Goal: Information Seeking & Learning: Check status

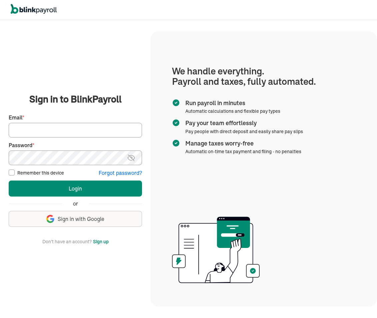
type input "[EMAIL_ADDRESS][DOMAIN_NAME]"
click at [127, 159] on img at bounding box center [131, 158] width 8 height 8
click at [8, 159] on main "Sign in to BlinkPayroll Sign in 30-day free trial Sign up now, get 20% off for …" at bounding box center [75, 168] width 135 height 153
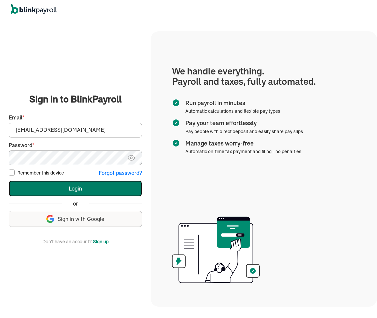
click at [29, 194] on button "Login" at bounding box center [75, 188] width 133 height 16
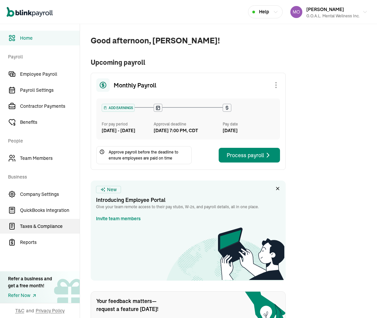
click at [43, 225] on span "Taxes & Compliance" at bounding box center [50, 226] width 60 height 7
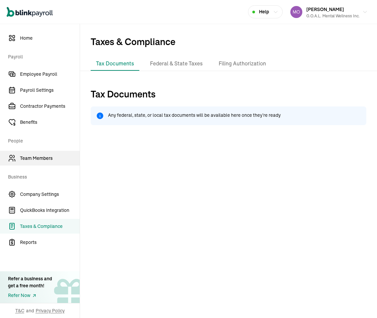
click at [38, 156] on span "Team Members" at bounding box center [50, 158] width 60 height 7
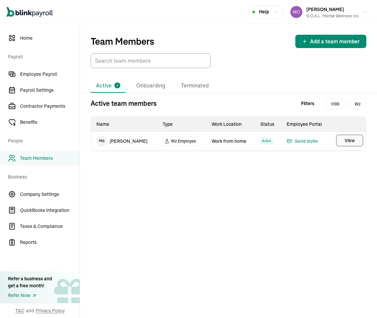
click at [348, 142] on span "View" at bounding box center [350, 140] width 10 height 7
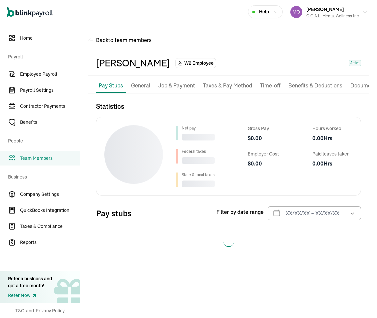
select select "2025"
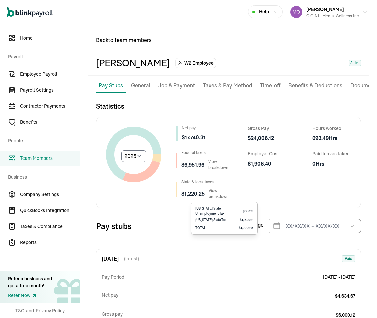
click at [217, 195] on span "View breakdown" at bounding box center [219, 193] width 20 height 12
click at [217, 194] on span "View breakdown" at bounding box center [219, 193] width 20 height 12
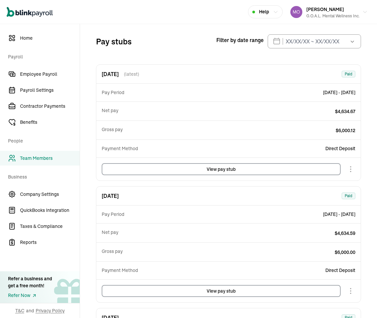
click at [208, 166] on button "View pay stub" at bounding box center [221, 169] width 239 height 12
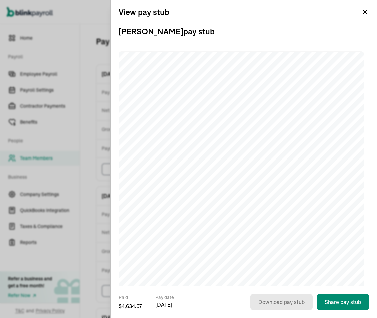
scroll to position [43, 0]
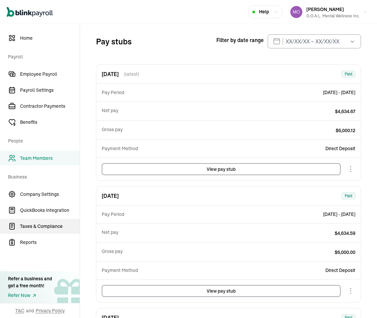
click at [33, 225] on span "Taxes & Compliance" at bounding box center [50, 226] width 60 height 7
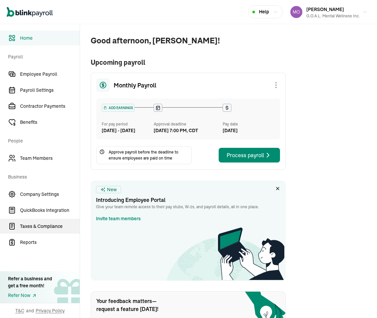
click at [43, 225] on span "Taxes & Compliance" at bounding box center [50, 226] width 60 height 7
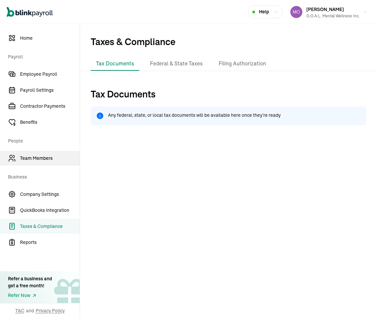
click at [38, 156] on span "Team Members" at bounding box center [50, 158] width 60 height 7
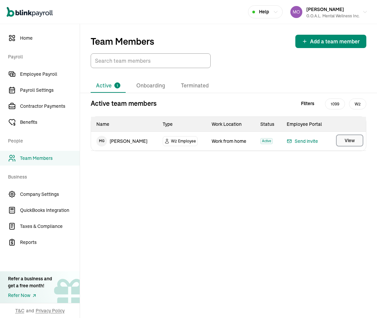
click at [348, 142] on span "View" at bounding box center [350, 140] width 10 height 7
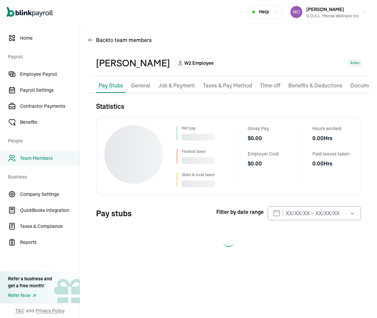
select select "2025"
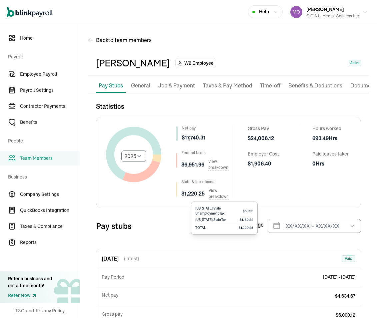
click at [217, 195] on span "View breakdown" at bounding box center [219, 193] width 20 height 12
click at [217, 194] on span "View breakdown" at bounding box center [219, 193] width 20 height 12
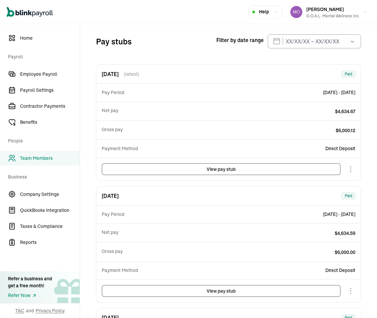
click at [208, 166] on button "View pay stub" at bounding box center [221, 169] width 239 height 12
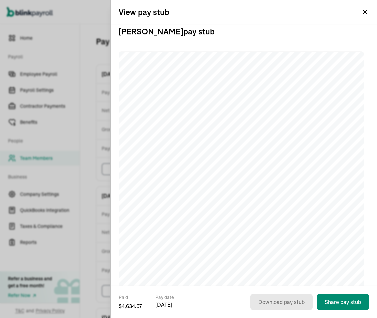
scroll to position [43, 0]
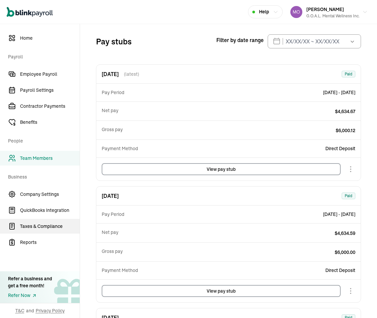
click at [33, 225] on span "Taxes & Compliance" at bounding box center [50, 226] width 60 height 7
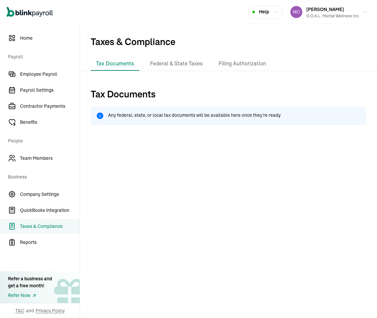
click at [366, 37] on span "Taxes & Compliance" at bounding box center [228, 40] width 297 height 33
click at [325, 41] on span "Taxes & Compliance" at bounding box center [228, 40] width 297 height 33
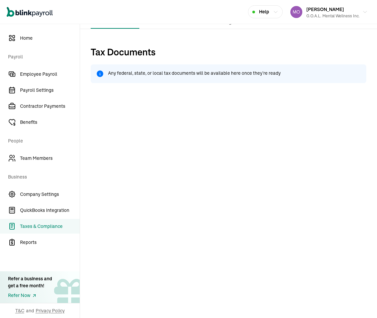
scroll to position [45, 0]
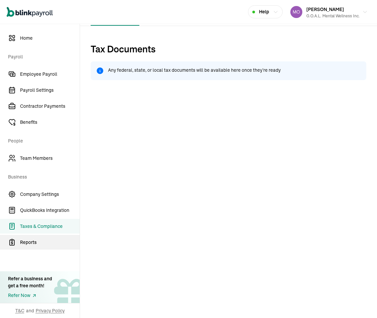
click at [33, 241] on span "Reports" at bounding box center [50, 242] width 60 height 7
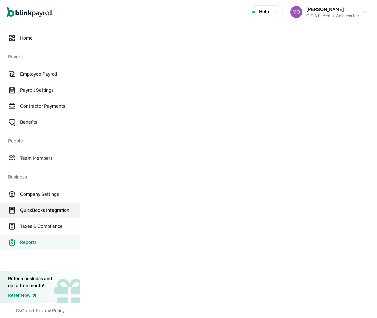
click at [57, 206] on link "QuickBooks Integration" at bounding box center [40, 210] width 80 height 15
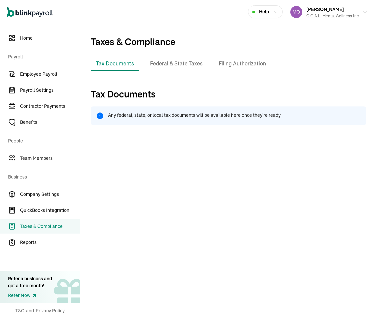
click at [366, 37] on span "Taxes & Compliance" at bounding box center [228, 40] width 297 height 33
click at [325, 41] on span "Taxes & Compliance" at bounding box center [228, 40] width 297 height 33
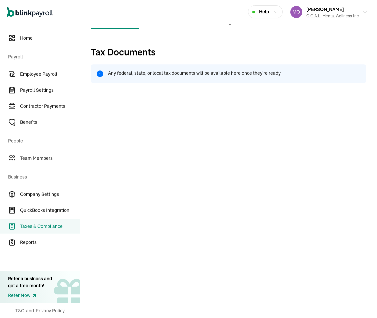
scroll to position [45, 0]
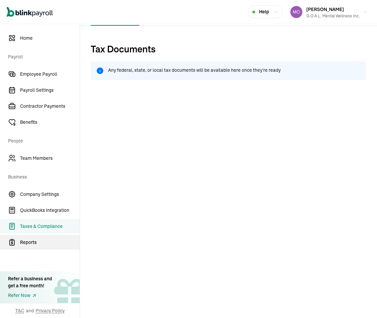
click at [33, 241] on span "Reports" at bounding box center [50, 242] width 60 height 7
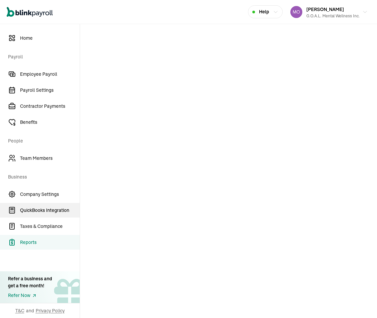
click at [57, 206] on link "QuickBooks Integration" at bounding box center [40, 210] width 80 height 15
